Goal: Communication & Community: Answer question/provide support

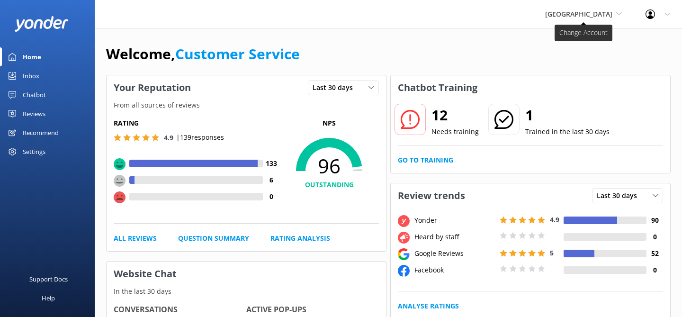
click at [565, 18] on span "[GEOGRAPHIC_DATA]" at bounding box center [578, 13] width 67 height 9
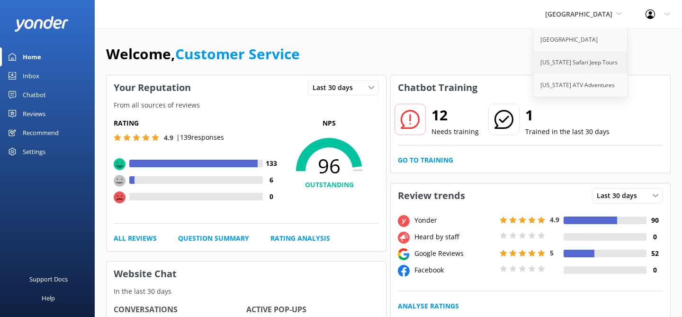
click at [550, 64] on link "[US_STATE] Safari Jeep Tours" at bounding box center [580, 62] width 95 height 23
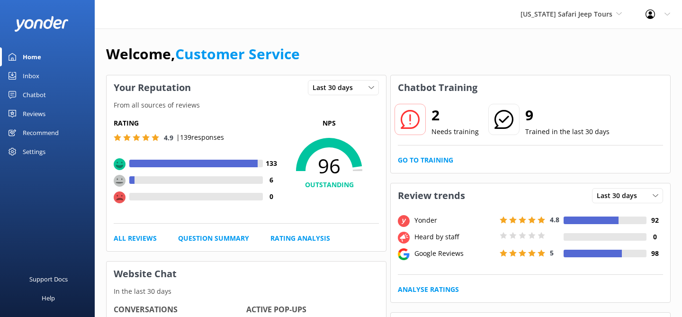
click at [32, 112] on div "Reviews" at bounding box center [34, 113] width 23 height 19
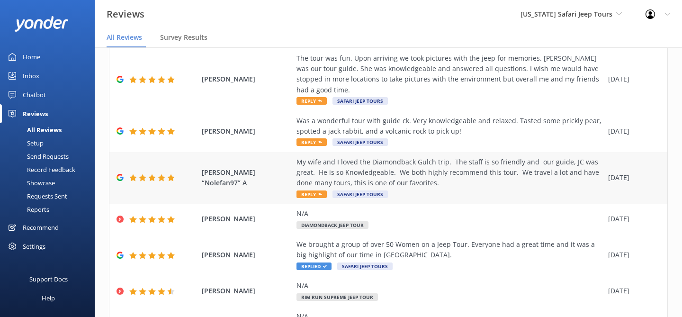
scroll to position [108, 0]
click at [423, 169] on div "My wife and I loved the Diamondback Gulch trip. The staff is so friendly and ou…" at bounding box center [449, 173] width 307 height 32
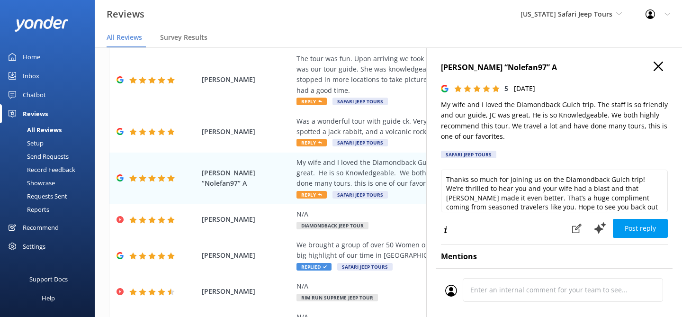
scroll to position [14, 0]
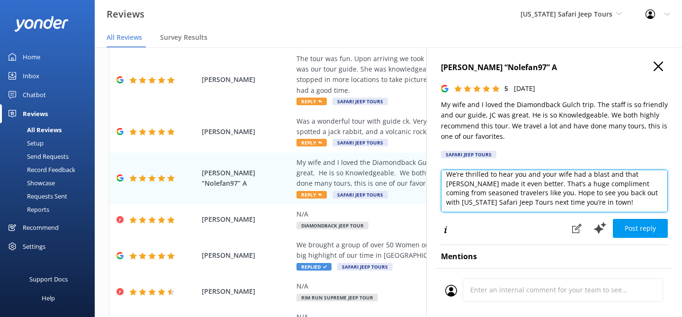
click at [519, 204] on textarea "Thanks so much for joining us on the Diamondback Gulch trip! We’re thrilled to …" at bounding box center [554, 190] width 227 height 43
type textarea "Thanks so much for joining us on the Diamondback Gulch trip! We’re thrilled to …"
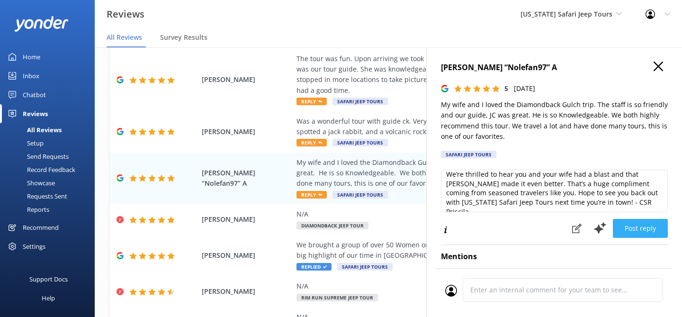
click at [633, 229] on button "Post reply" at bounding box center [639, 228] width 55 height 19
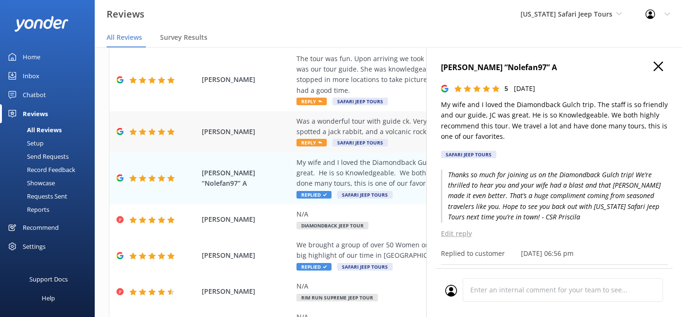
click at [397, 119] on div "Was a wonderful tour with guide ck. Very knowledgeable and relaxed. Tasted some…" at bounding box center [449, 126] width 307 height 21
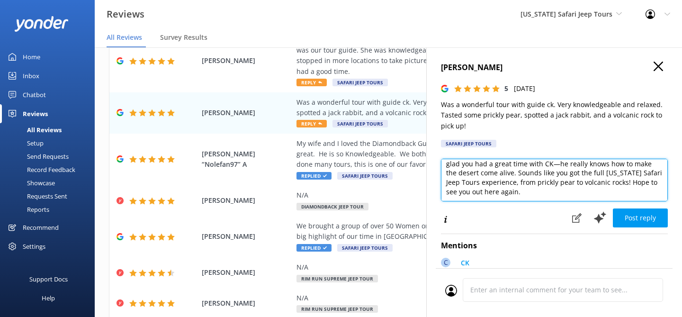
click at [540, 190] on textarea "Thanks so much for joining us and for the awesome review! We’re glad you had a …" at bounding box center [554, 180] width 227 height 43
type textarea "Thanks so much for joining us and for the awesome review! We’re glad you had a …"
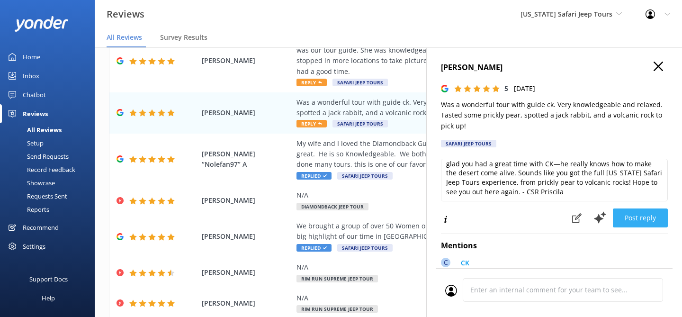
click at [643, 217] on button "Post reply" at bounding box center [639, 217] width 55 height 19
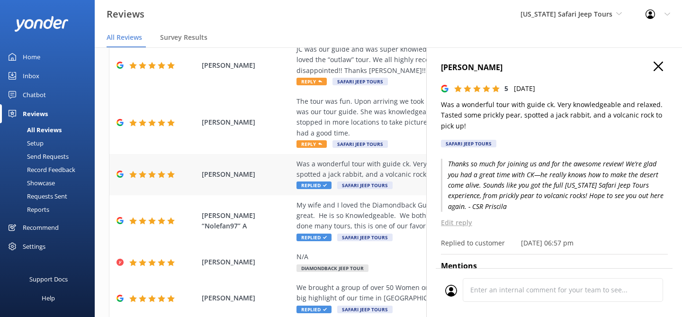
scroll to position [35, 0]
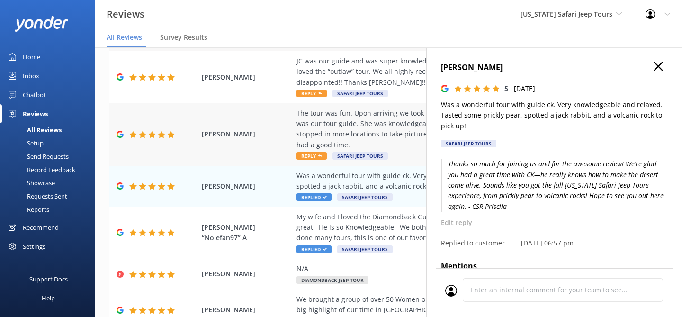
click at [387, 121] on div "The tour was fun. Upon arriving we took pictures with the jeep for memories. [P…" at bounding box center [449, 129] width 307 height 43
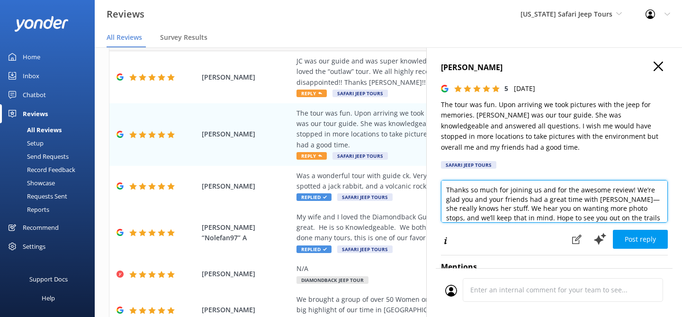
click at [640, 218] on textarea "Thanks so much for joining us and for the awesome review! We’re glad you and yo…" at bounding box center [554, 201] width 227 height 43
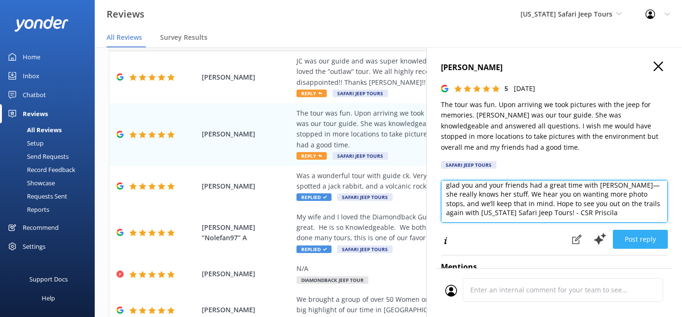
type textarea "Thanks so much for joining us and for the awesome review! We’re glad you and yo…"
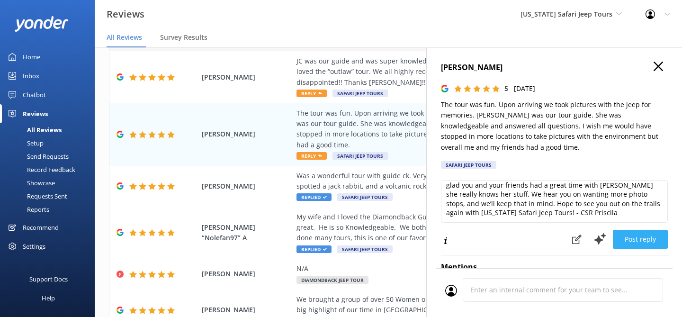
click at [628, 242] on button "Post reply" at bounding box center [639, 239] width 55 height 19
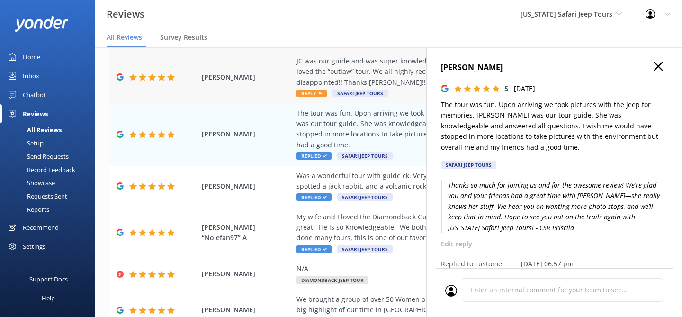
click at [397, 64] on div "JC was our guide and was super knowledgeable! We were a party of four and each …" at bounding box center [449, 72] width 307 height 32
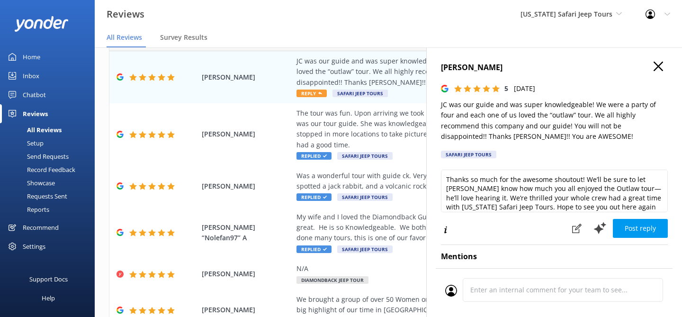
scroll to position [5, 0]
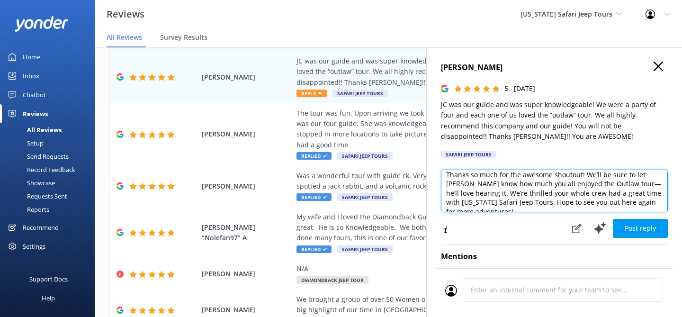
click at [653, 201] on textarea "Thanks so much for the awesome shoutout! We’ll be sure to let [PERSON_NAME] kno…" at bounding box center [554, 190] width 227 height 43
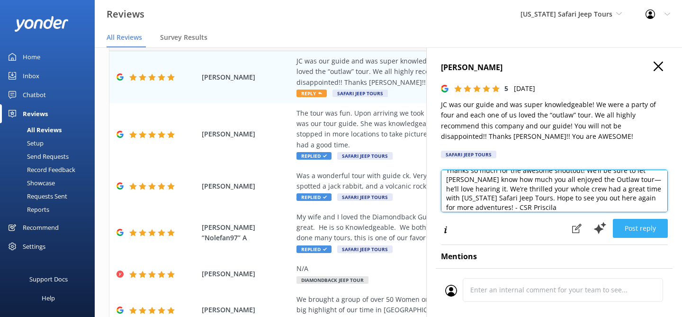
type textarea "Thanks so much for the awesome shoutout! We’ll be sure to let [PERSON_NAME] kno…"
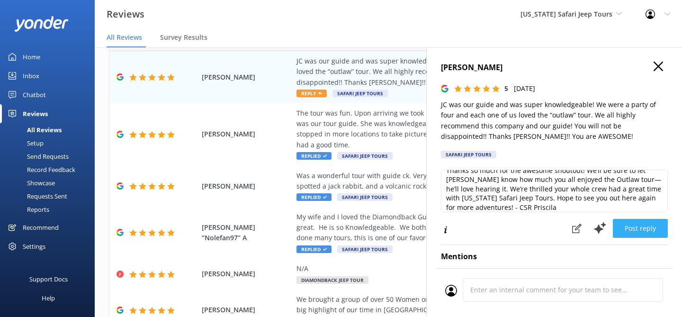
click at [620, 227] on button "Post reply" at bounding box center [639, 228] width 55 height 19
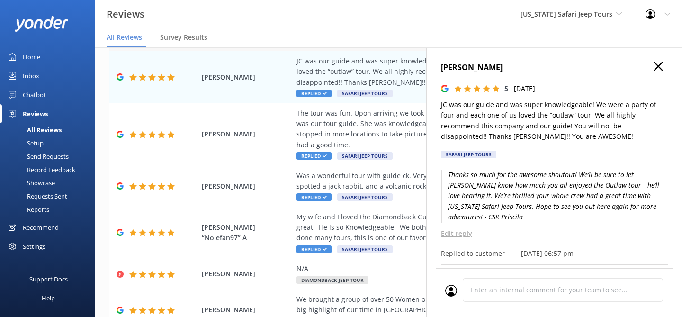
click at [657, 67] on icon "button" at bounding box center [657, 66] width 9 height 9
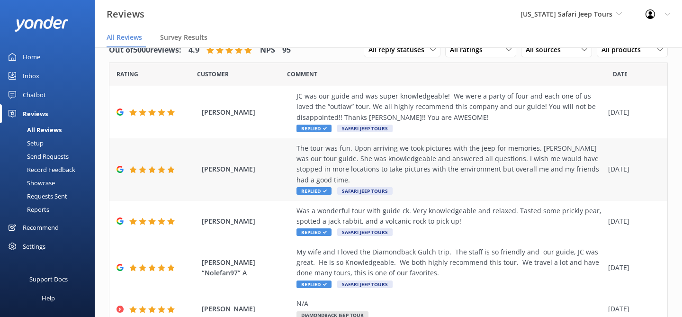
scroll to position [306, 0]
